Goal: Find specific page/section: Find specific page/section

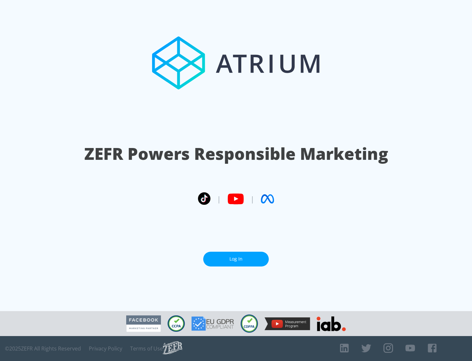
click at [236, 259] on link "Log In" at bounding box center [236, 258] width 66 height 15
